Goal: Transaction & Acquisition: Download file/media

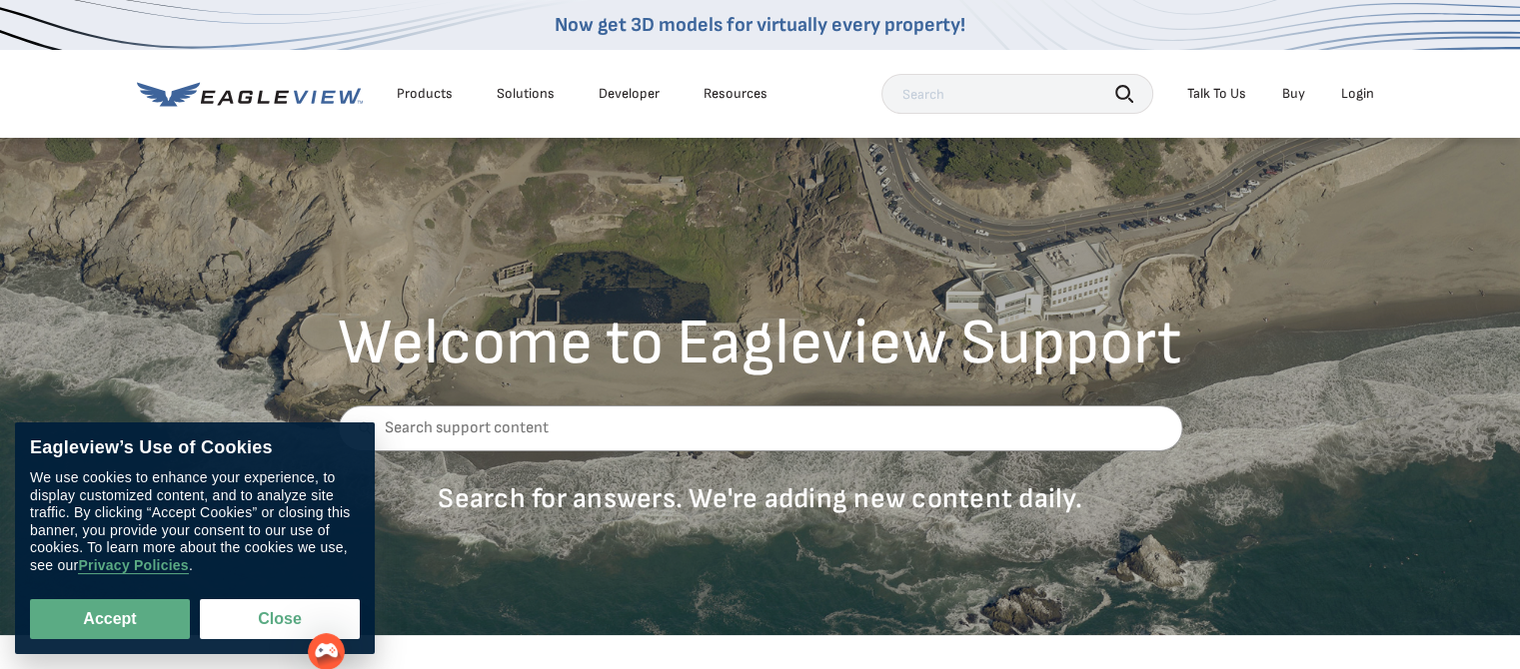
click at [1359, 92] on div "Login" at bounding box center [1357, 94] width 33 height 18
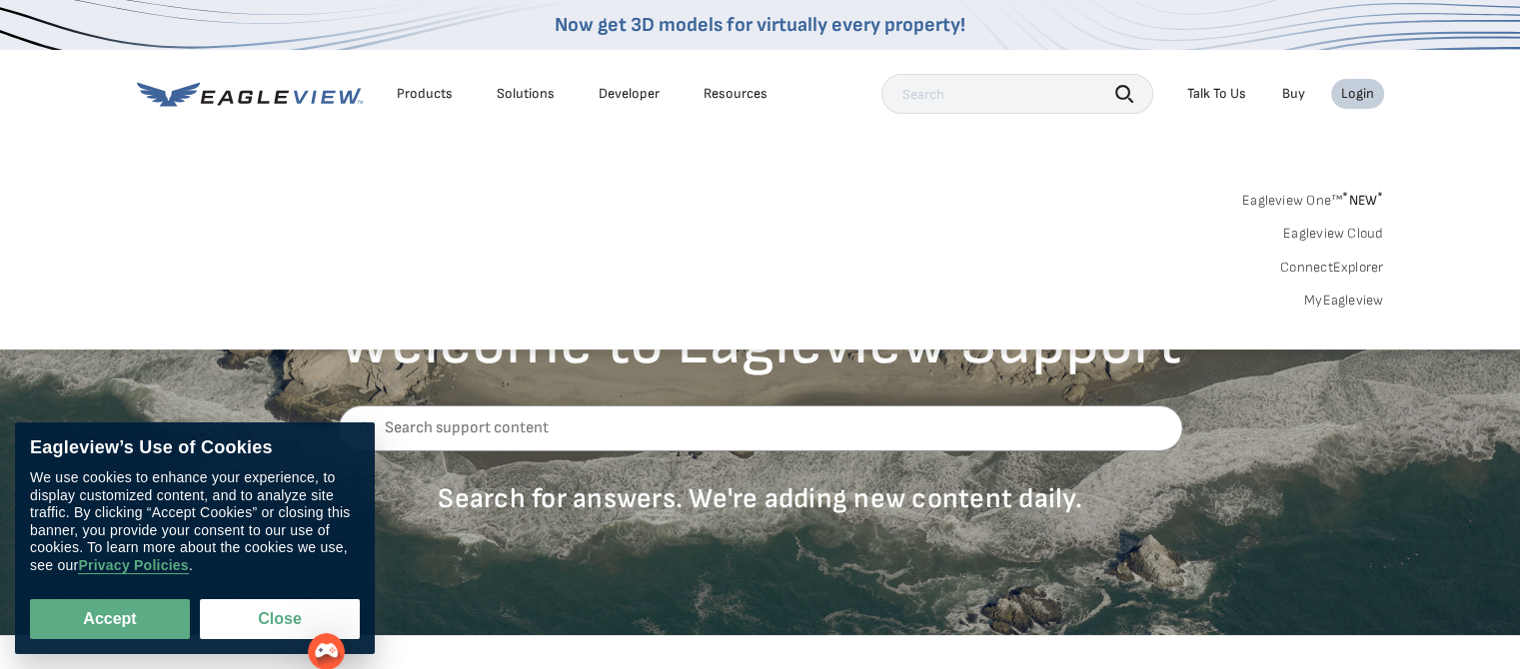
click at [1359, 92] on div "Login" at bounding box center [1357, 94] width 33 height 18
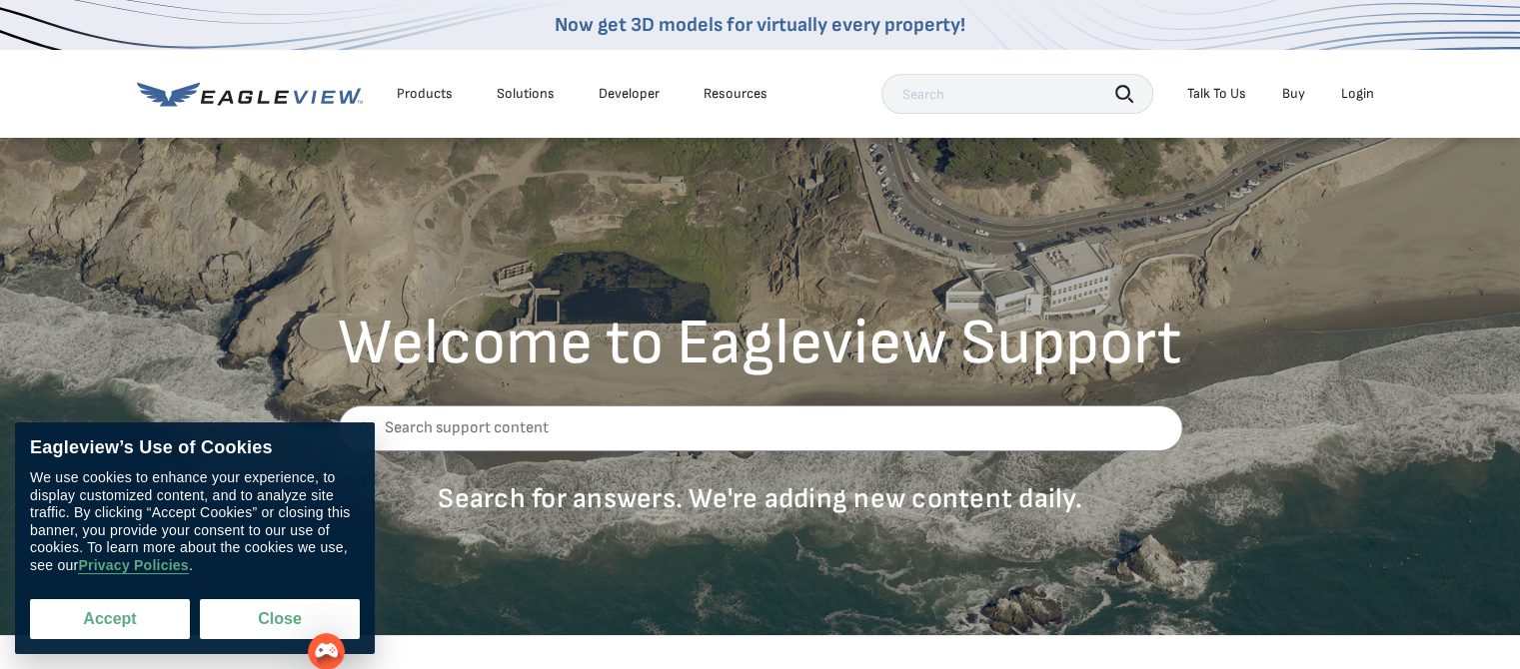
click at [151, 611] on button "Accept" at bounding box center [110, 620] width 160 height 40
checkbox input "true"
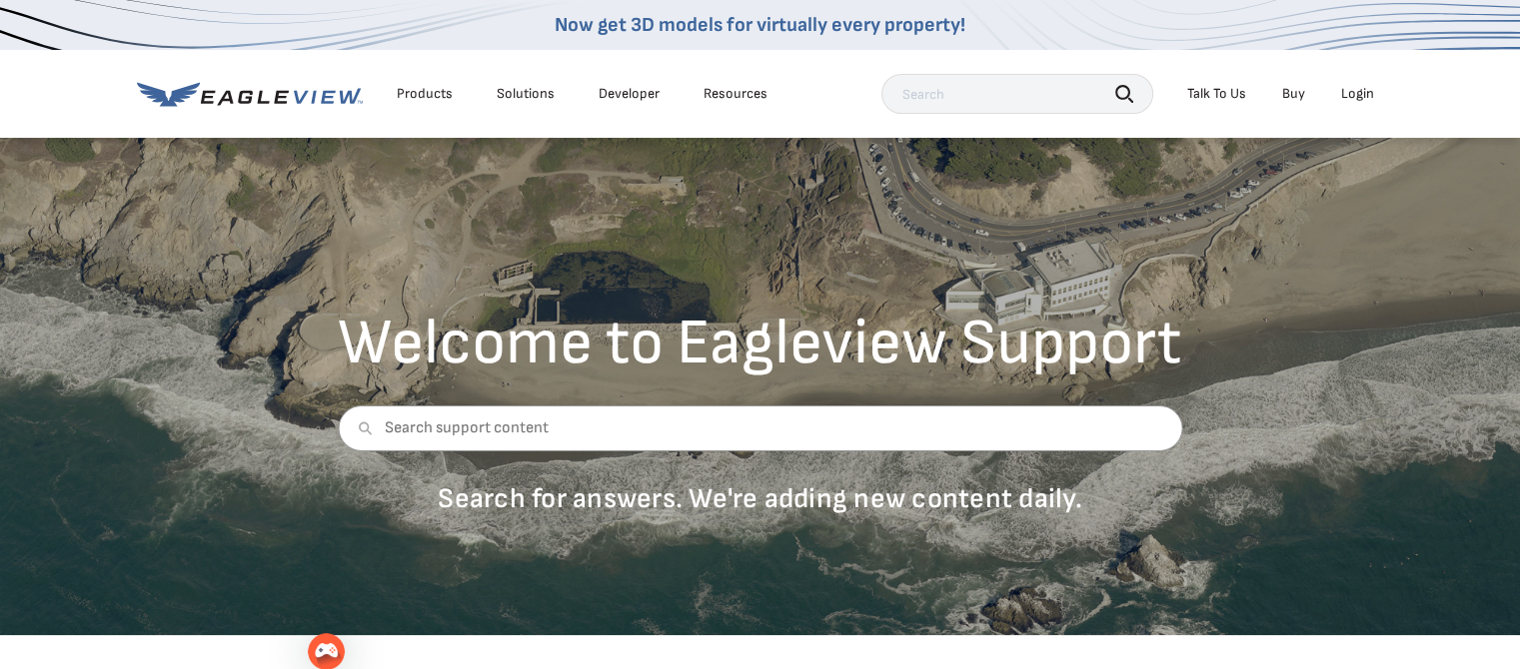
click at [1349, 97] on div "Login" at bounding box center [1357, 94] width 33 height 18
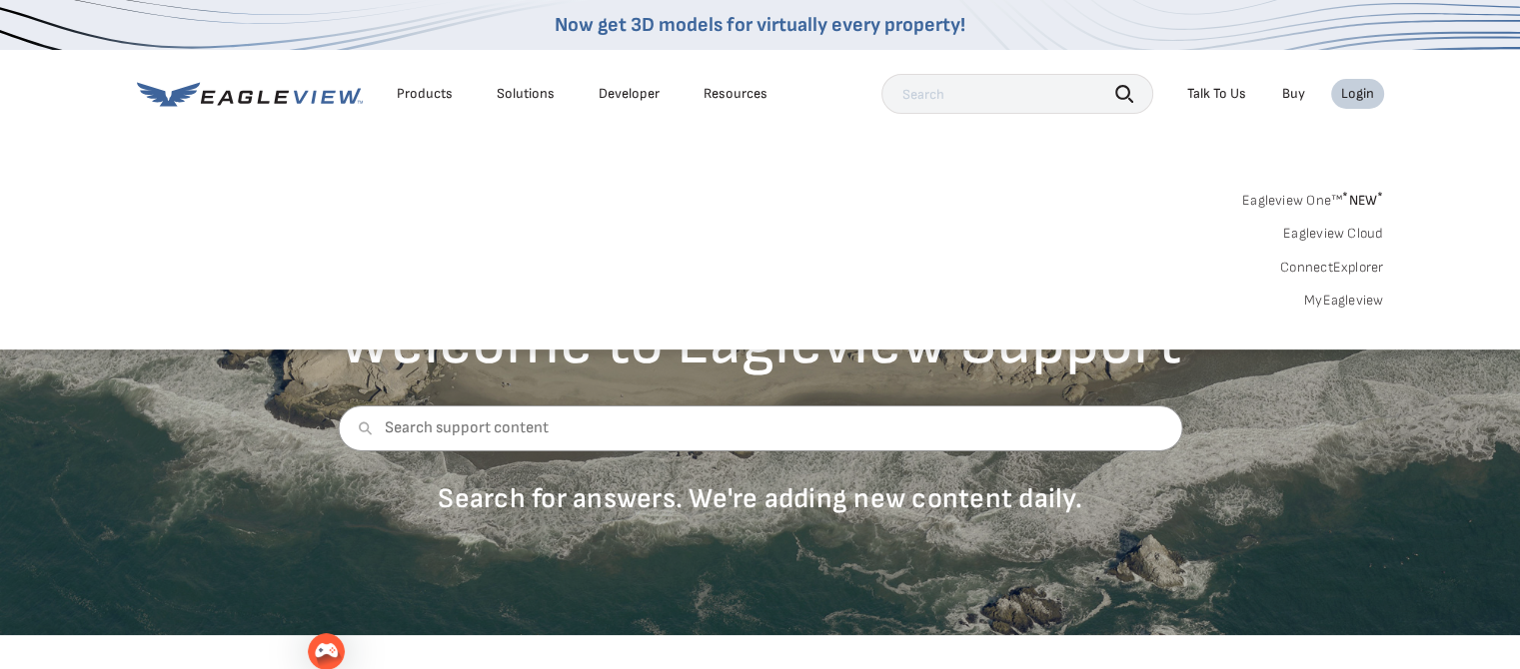
click at [1335, 303] on link "MyEagleview" at bounding box center [1344, 301] width 80 height 18
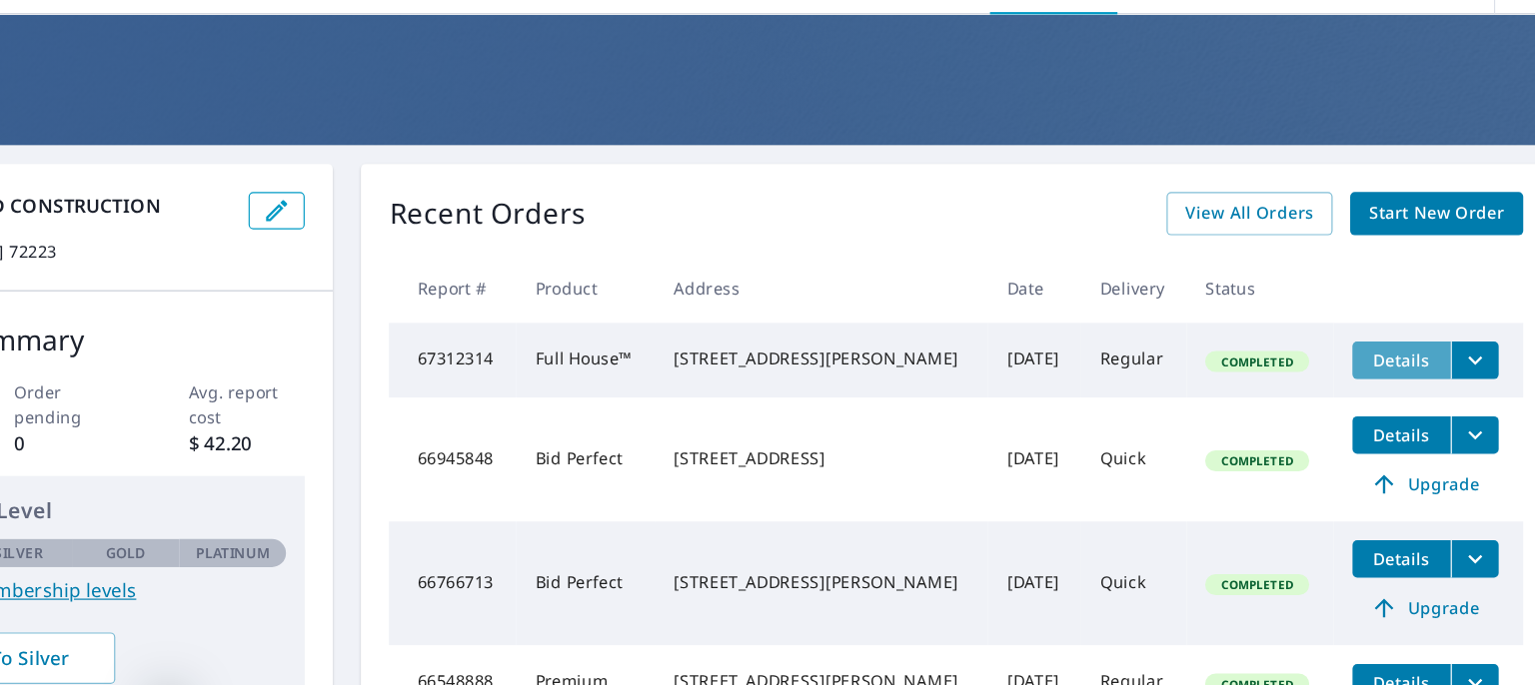
click at [1365, 365] on span "Details" at bounding box center [1383, 368] width 60 height 19
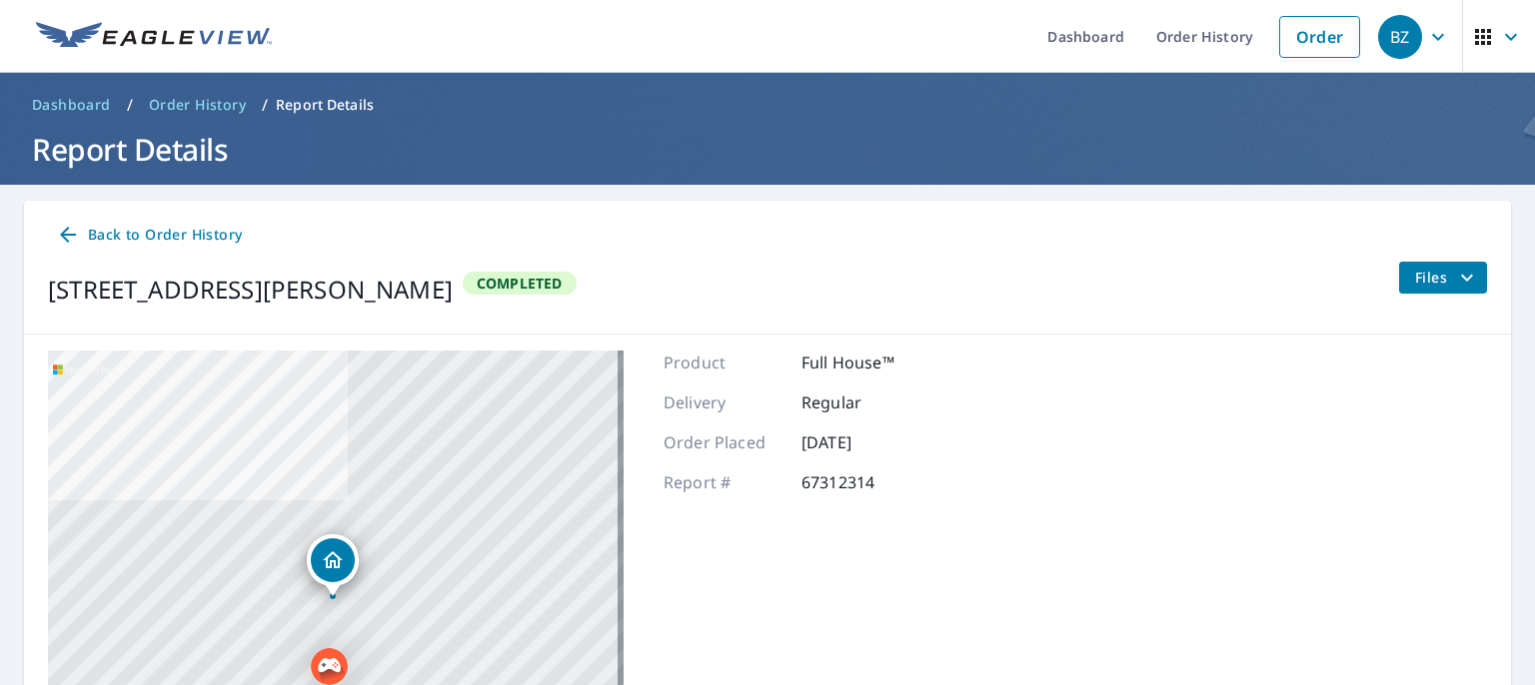
click at [1427, 277] on span "Files" at bounding box center [1447, 278] width 64 height 24
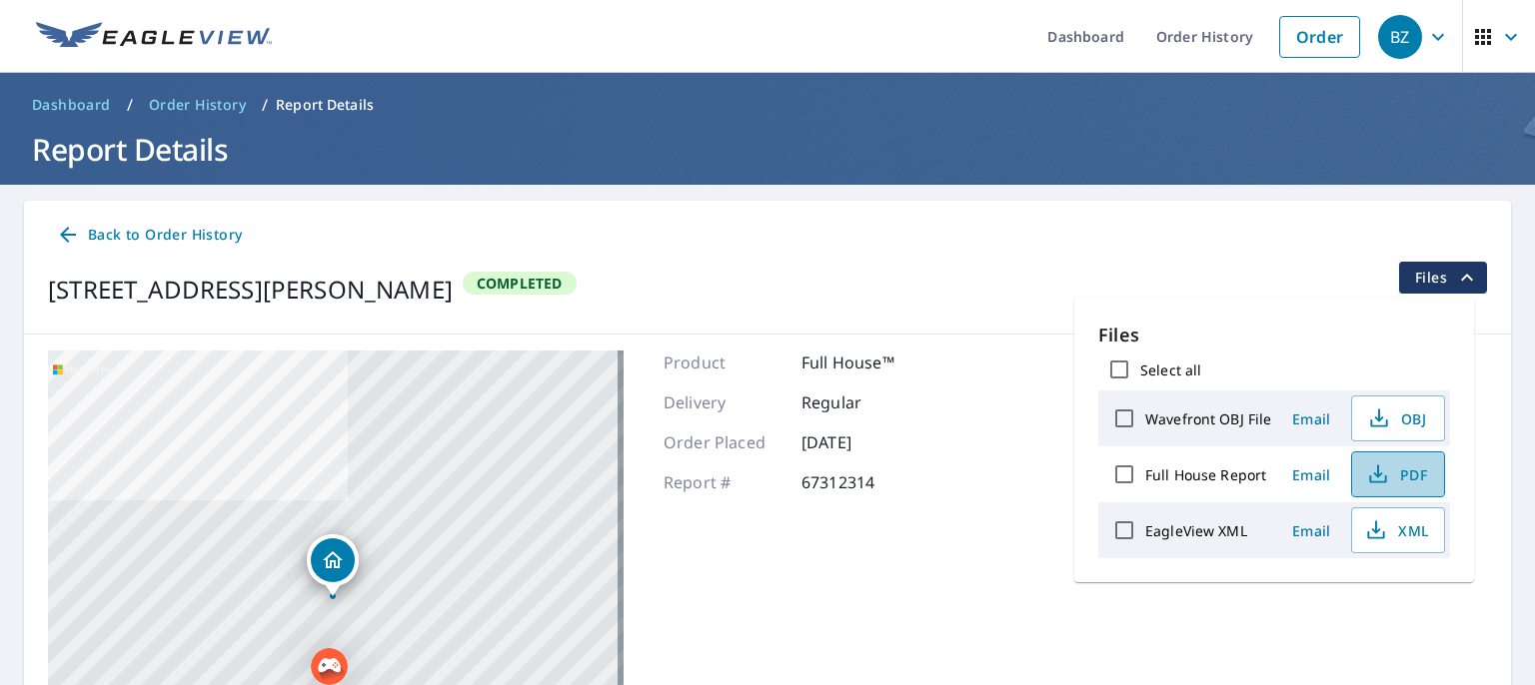
click at [1419, 472] on span "PDF" at bounding box center [1396, 475] width 64 height 24
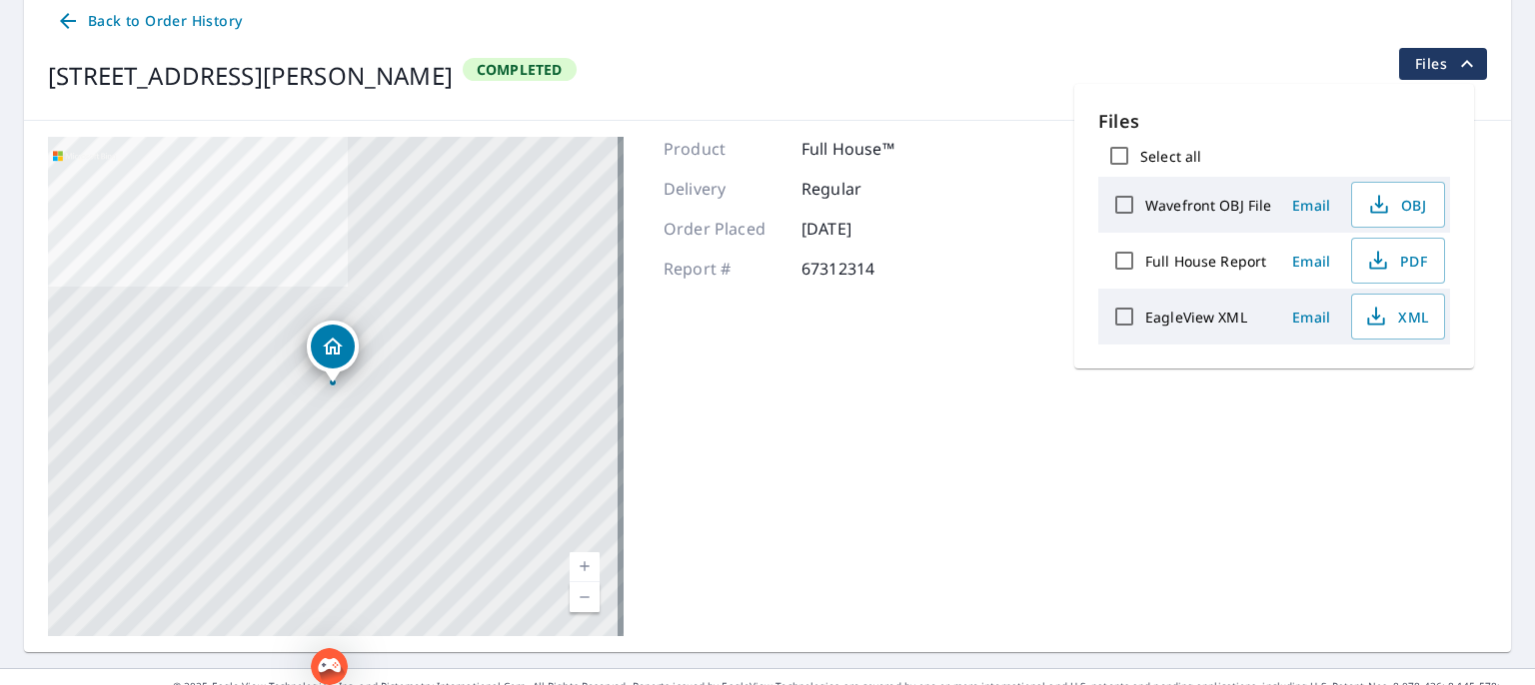
scroll to position [218, 0]
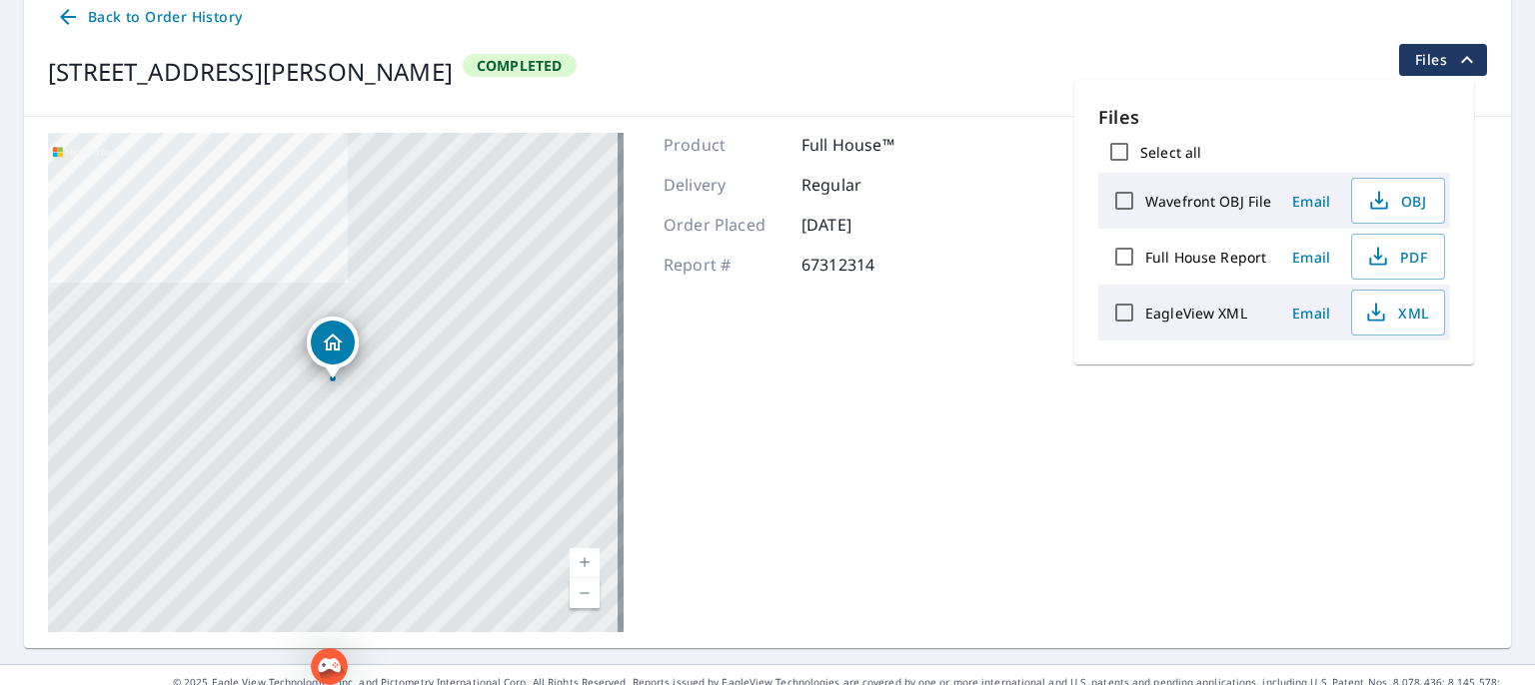
click at [1312, 313] on span "Email" at bounding box center [1311, 313] width 48 height 19
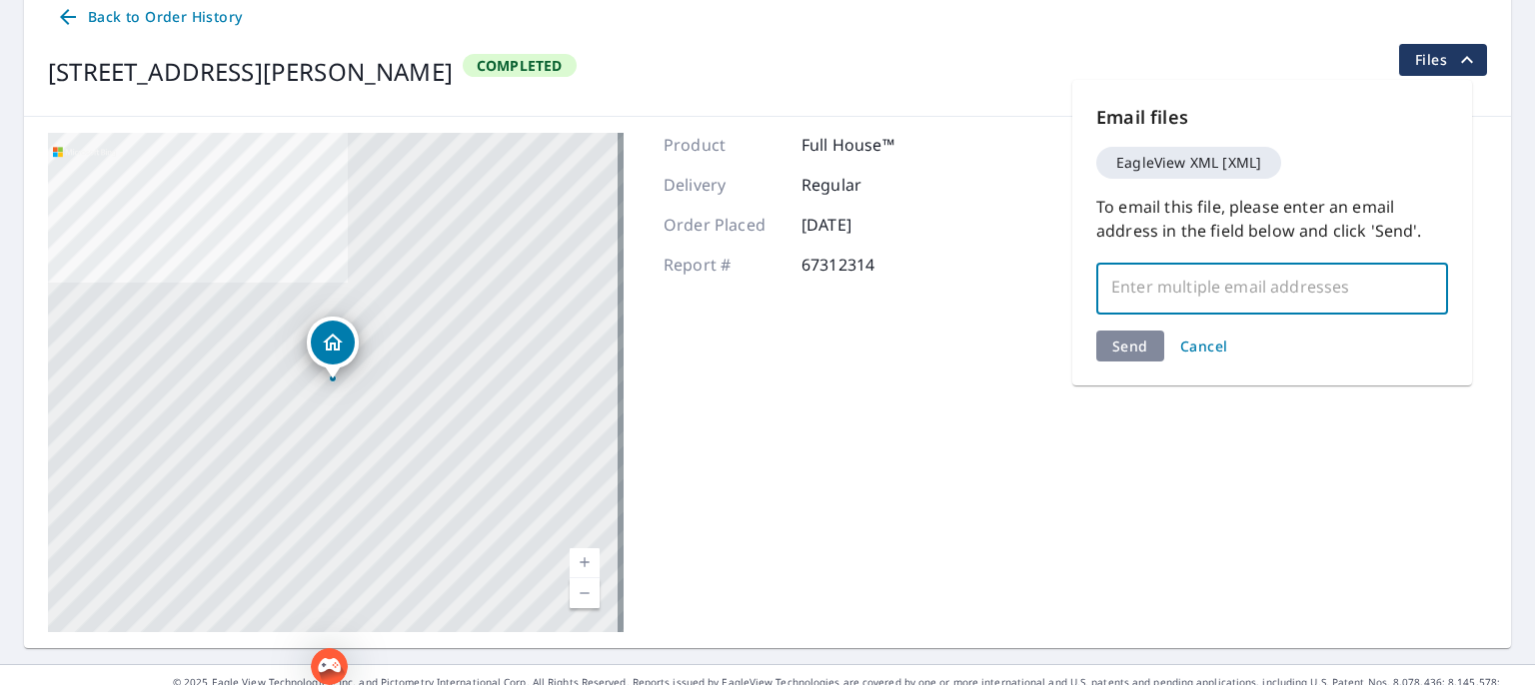
click at [1219, 302] on input "text" at bounding box center [1257, 287] width 304 height 38
type input "[PERSON_NAME]"
click at [1421, 59] on span "Files" at bounding box center [1447, 60] width 64 height 24
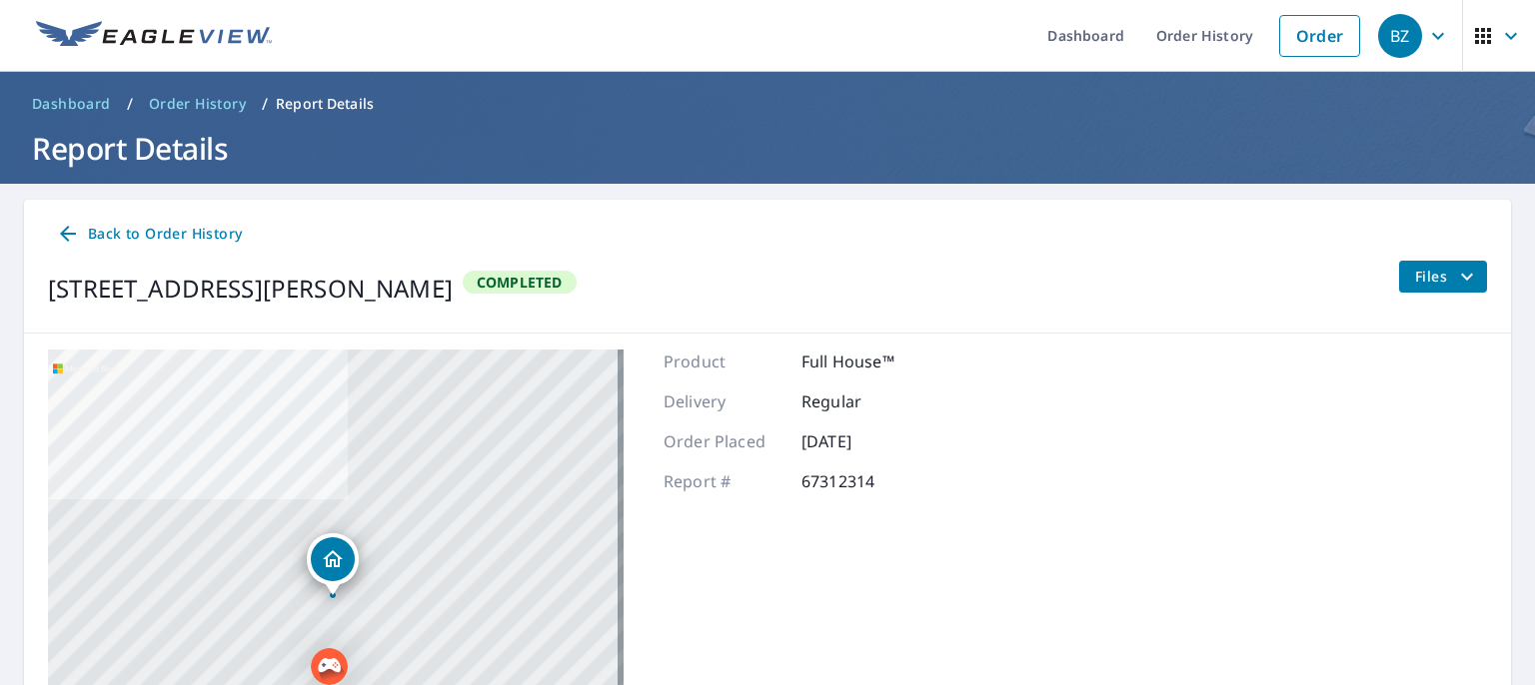
scroll to position [0, 0]
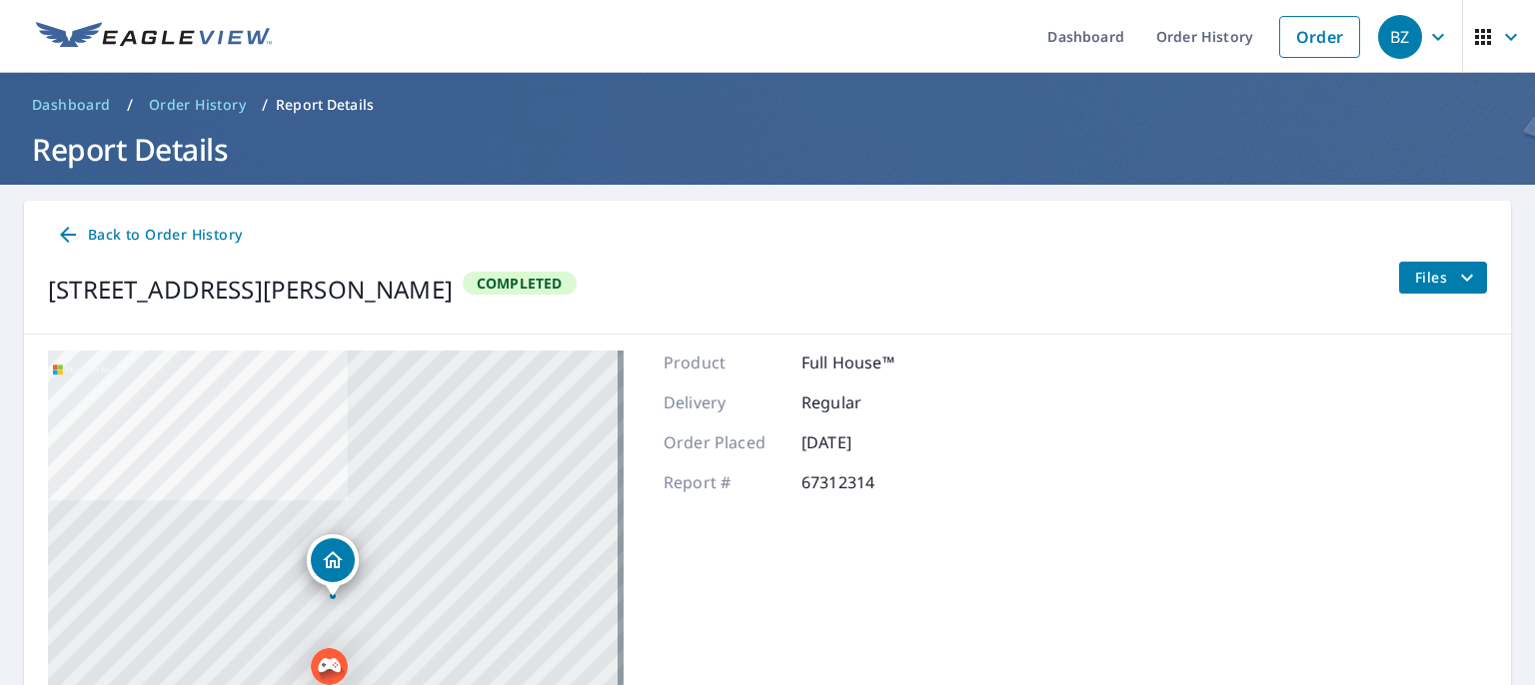
click at [119, 234] on span "Back to Order History" at bounding box center [149, 235] width 186 height 25
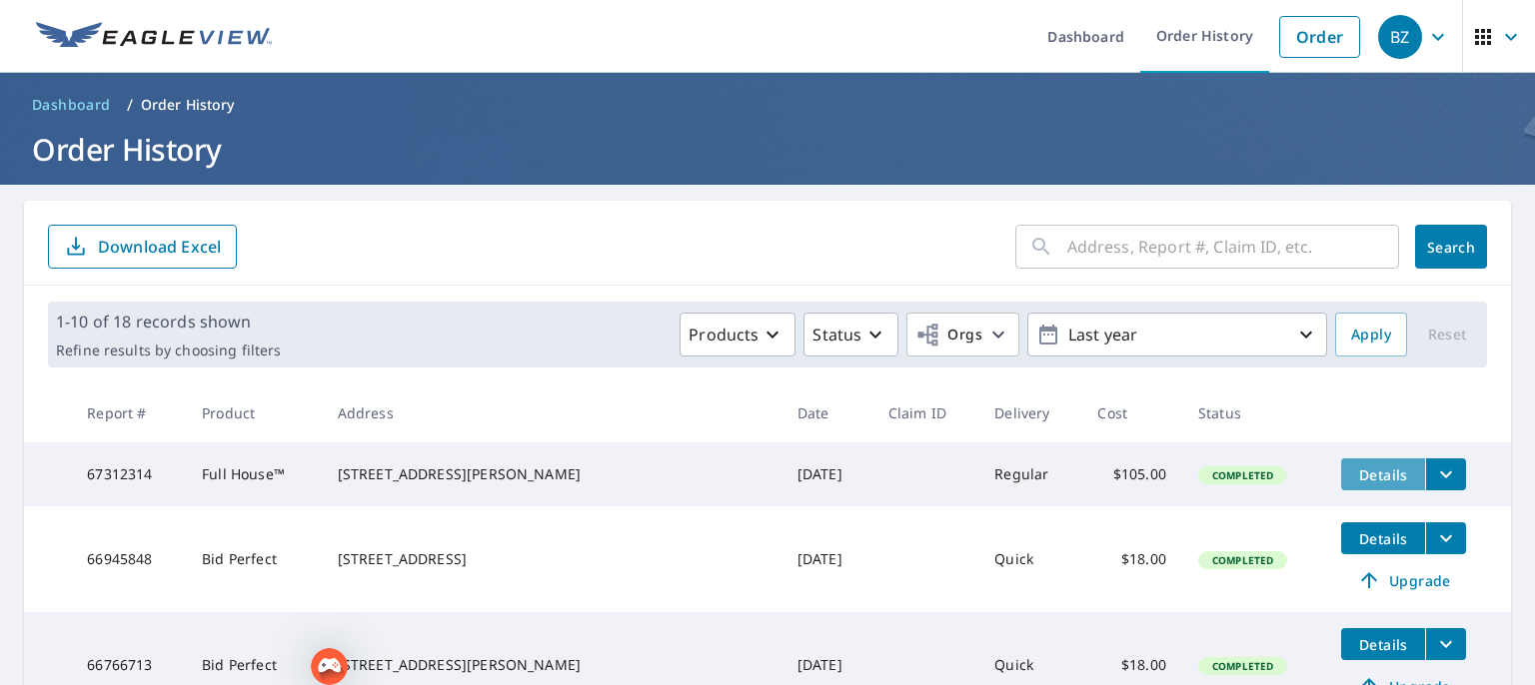
click at [1353, 469] on span "Details" at bounding box center [1383, 475] width 60 height 19
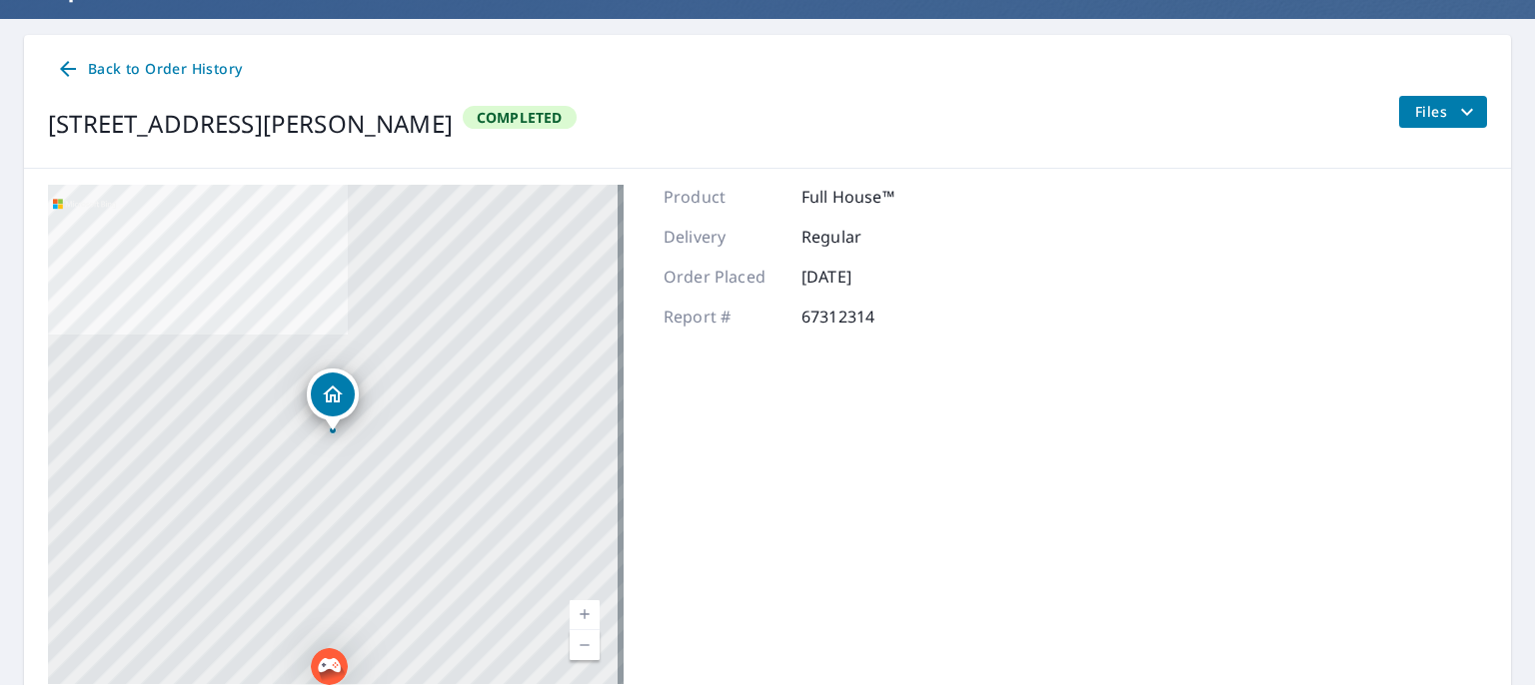
scroll to position [148, 0]
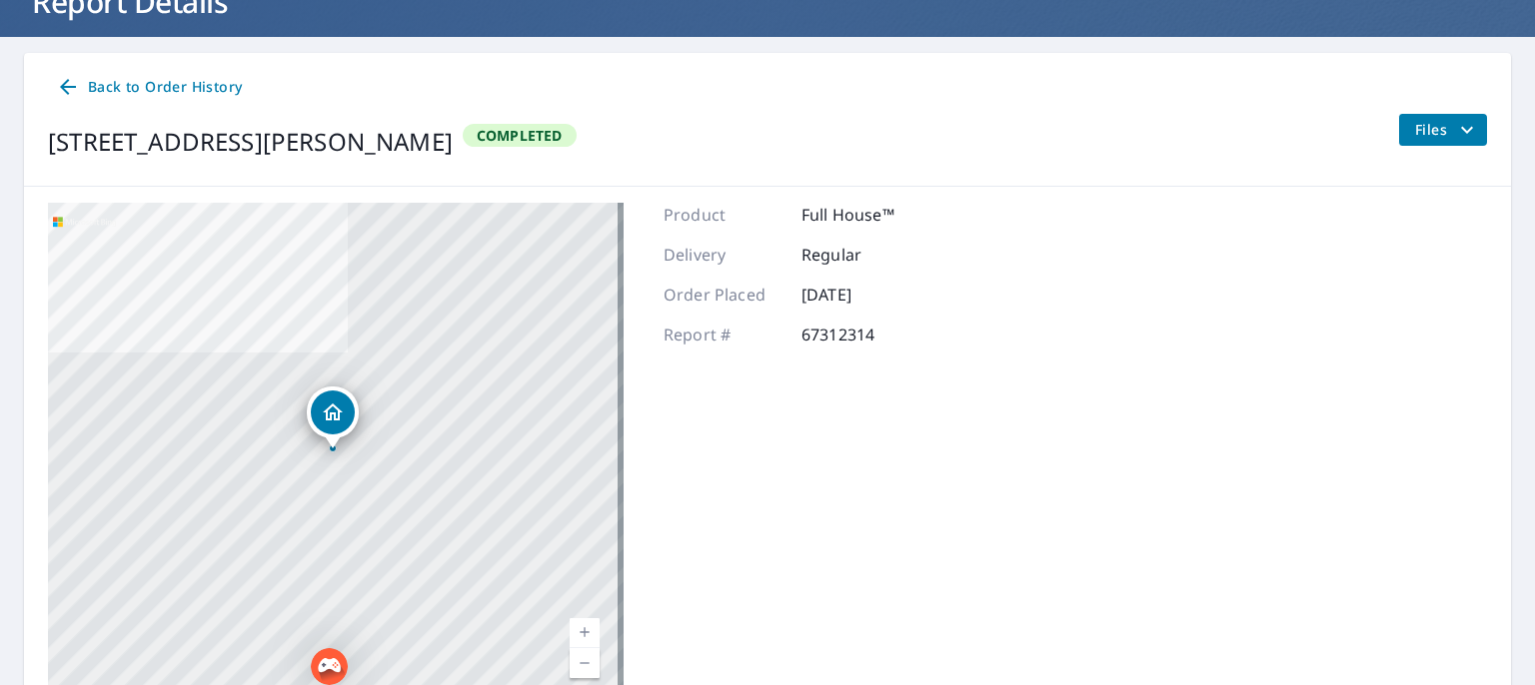
click at [336, 421] on icon "Dropped pin, building 1, Residential property, 1516 Marshall St Little Rock, AR…" at bounding box center [333, 413] width 24 height 24
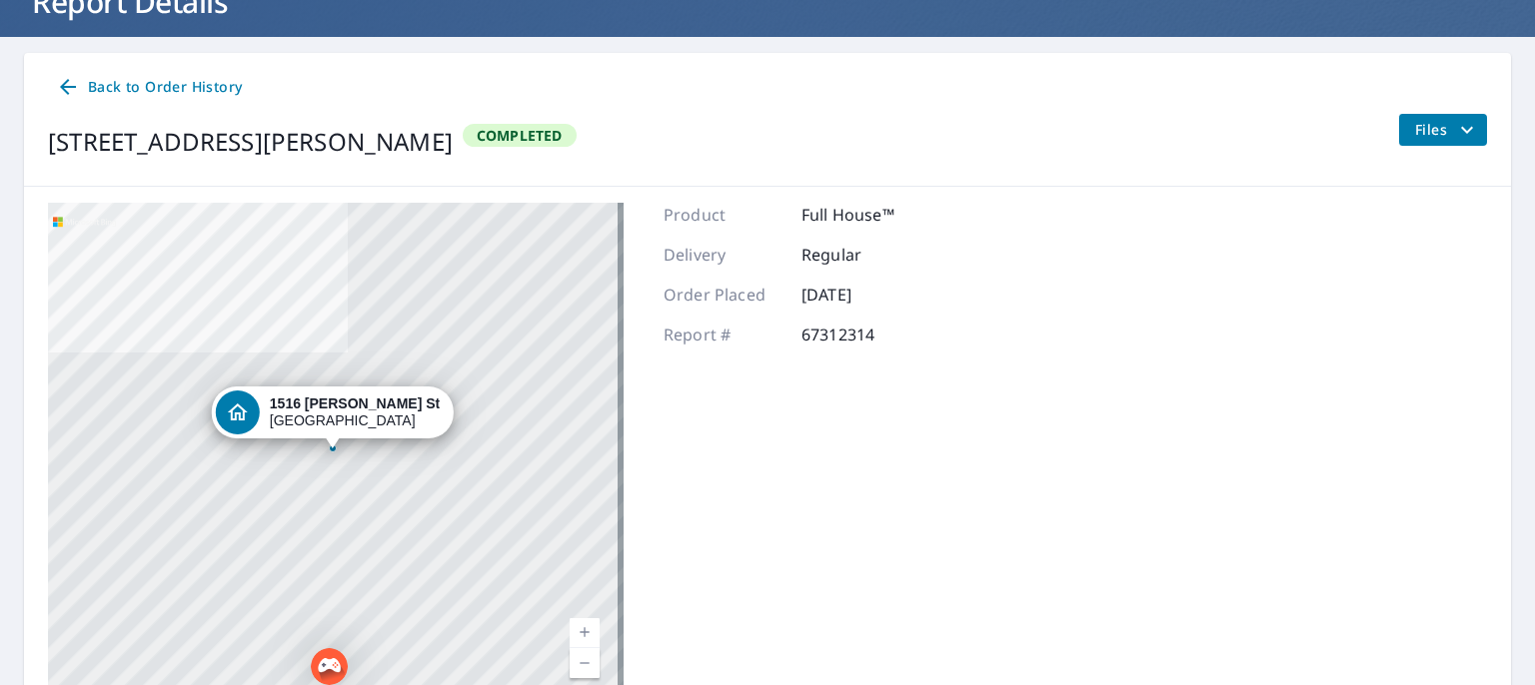
click at [338, 421] on div "[STREET_ADDRESS][PERSON_NAME]" at bounding box center [355, 413] width 170 height 34
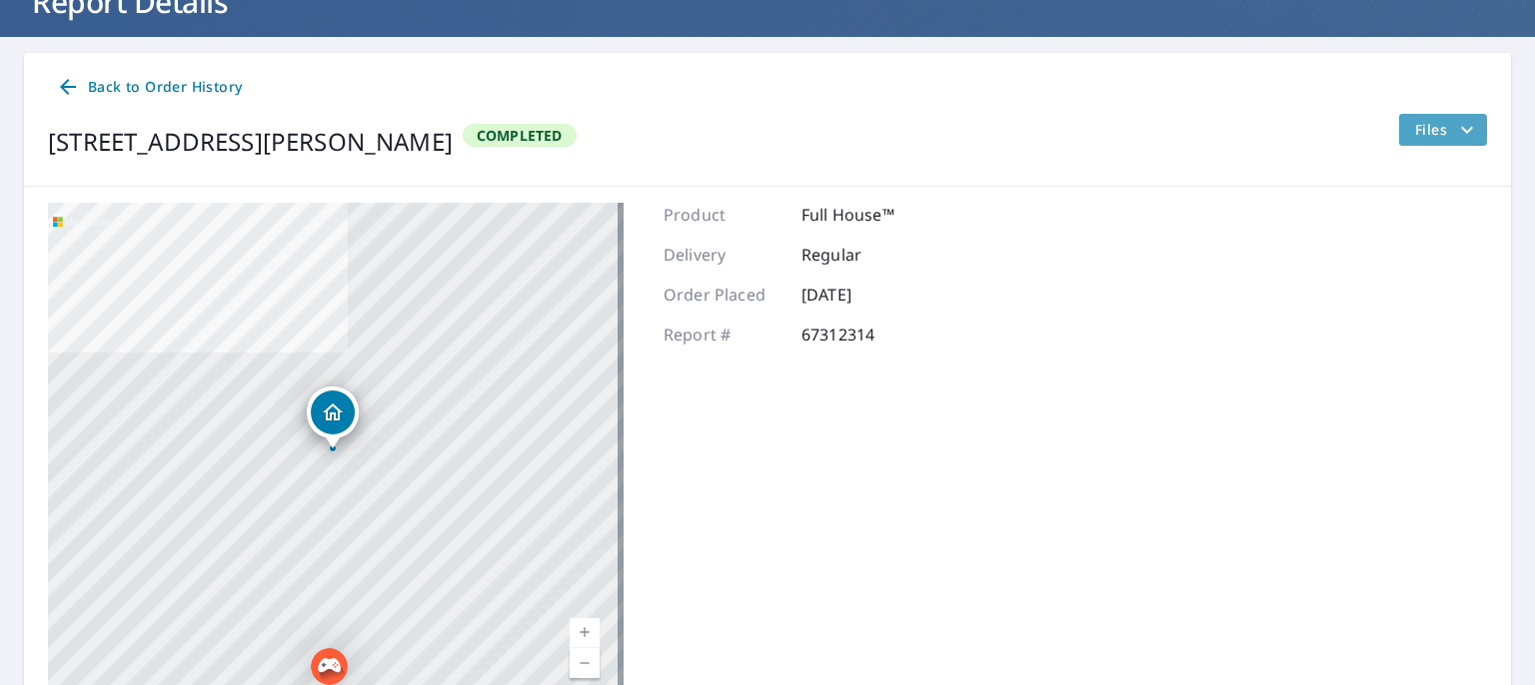
click at [1420, 130] on span "Files" at bounding box center [1447, 130] width 64 height 24
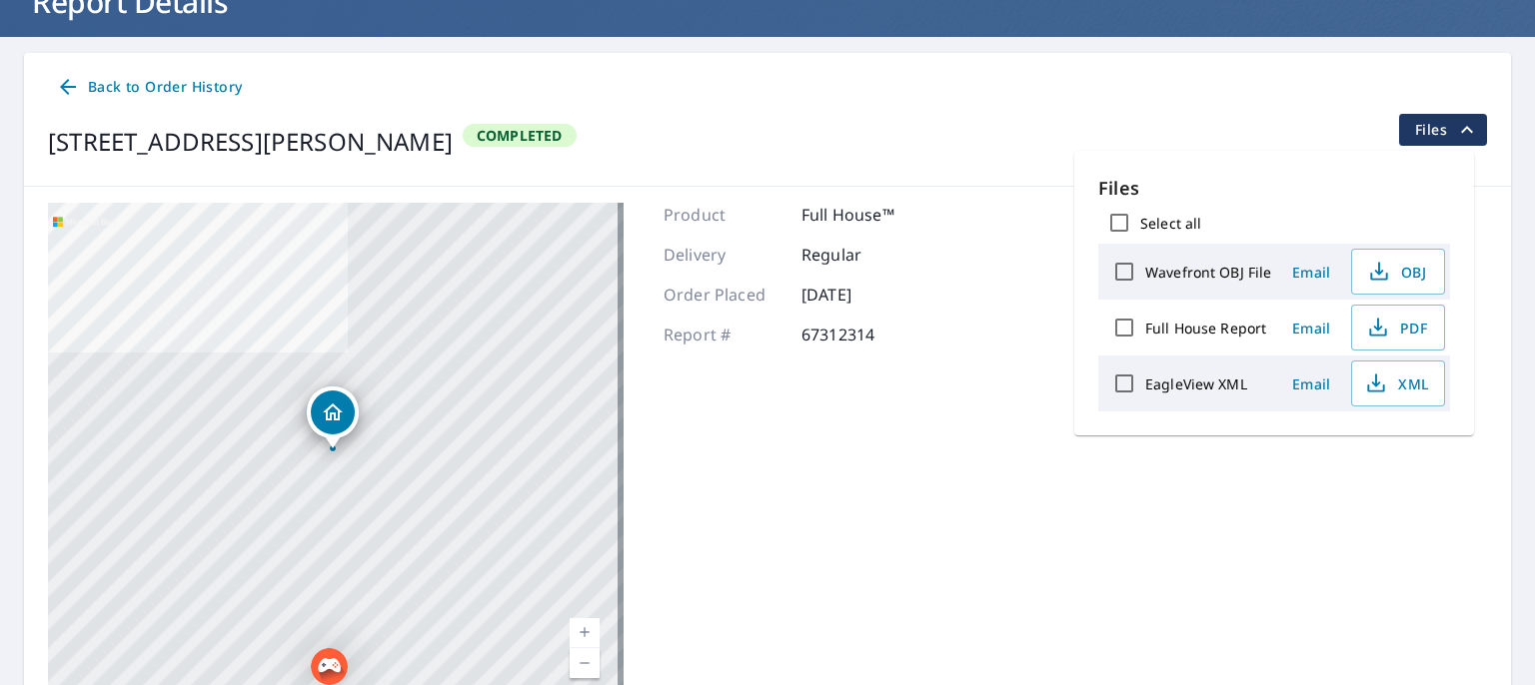
click at [1127, 274] on input "Wavefront OBJ File" at bounding box center [1124, 272] width 42 height 42
checkbox input "true"
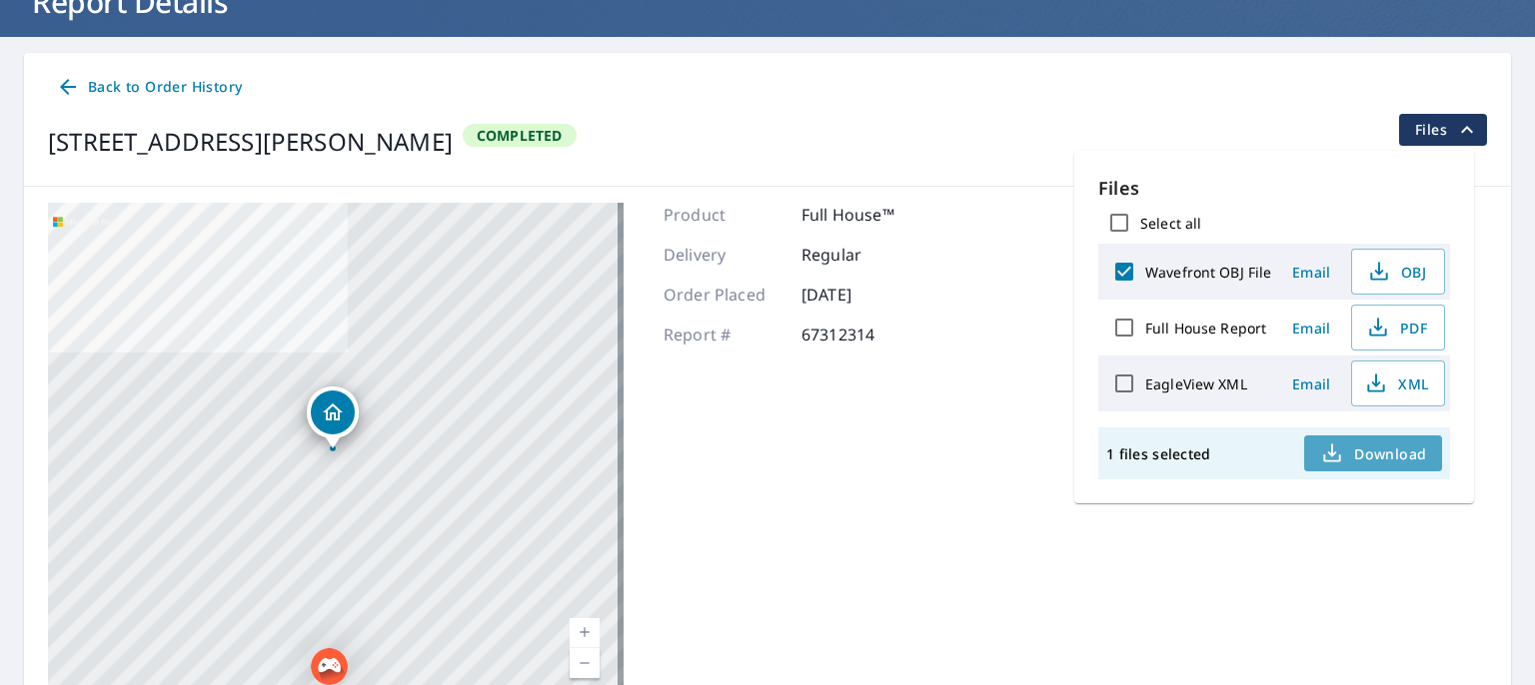
click at [1372, 444] on span "Download" at bounding box center [1373, 454] width 106 height 24
